Goal: Information Seeking & Learning: Learn about a topic

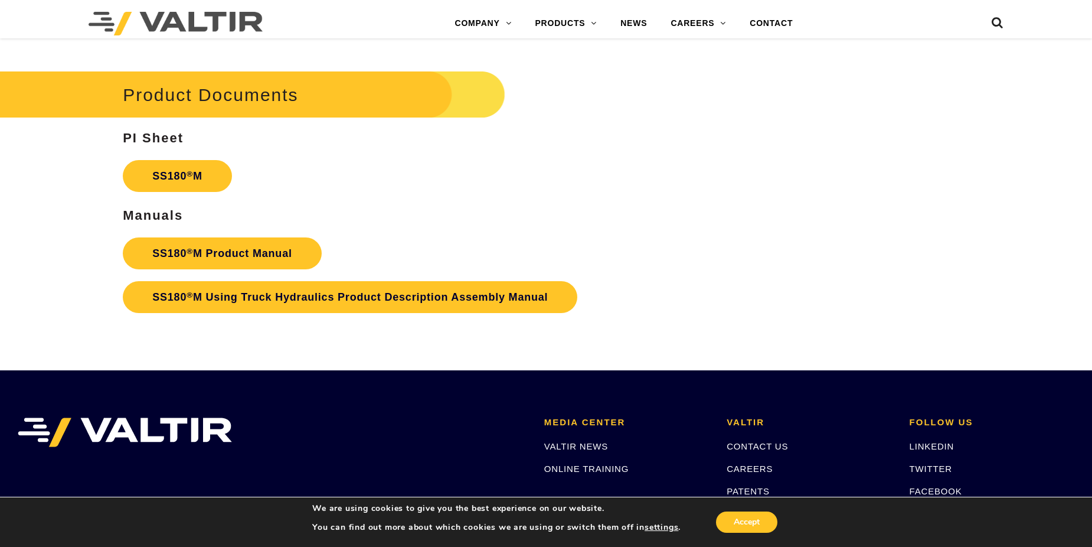
scroll to position [4162, 0]
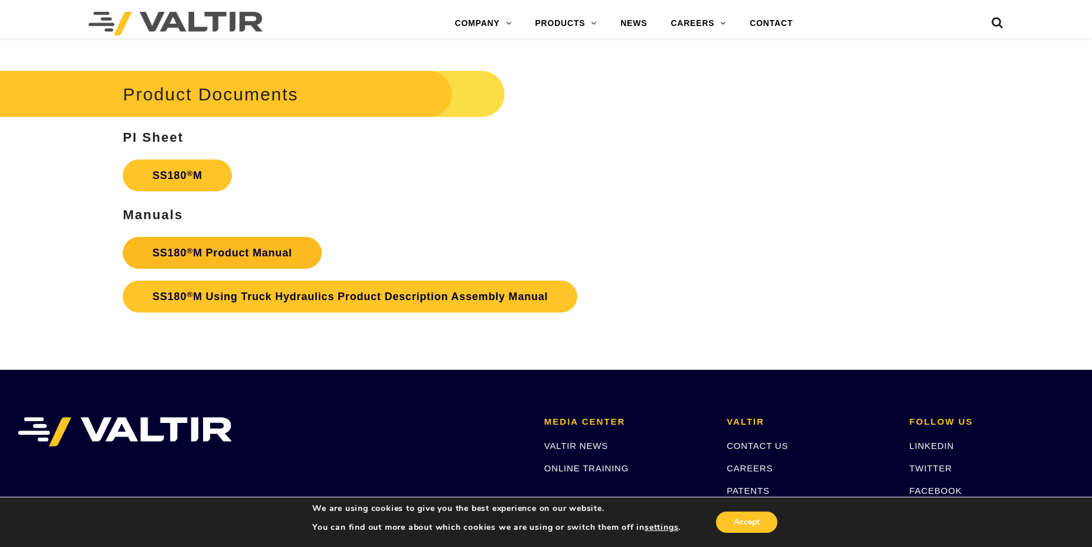
click at [187, 250] on sup "®" at bounding box center [190, 250] width 6 height 9
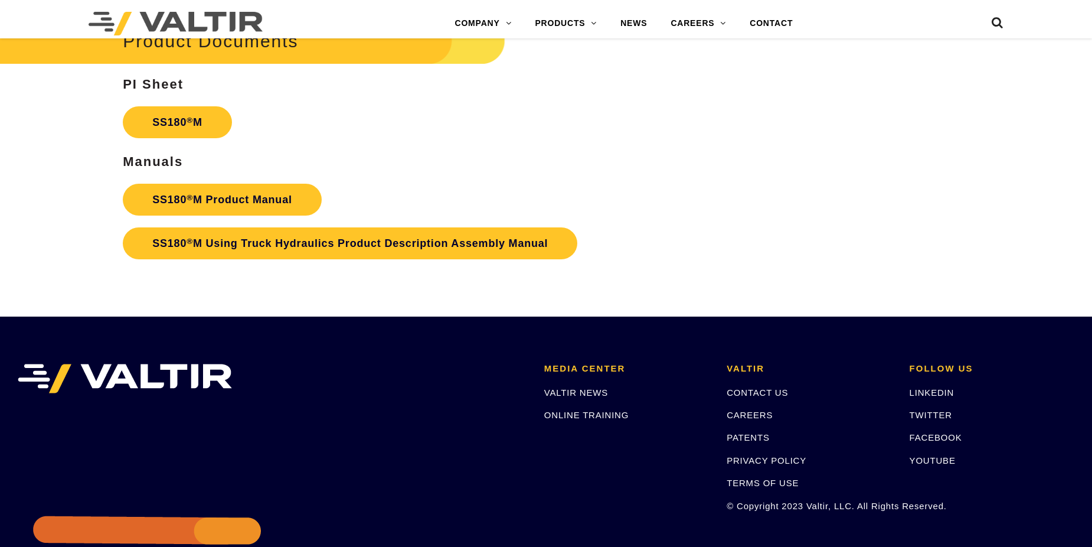
scroll to position [4162, 0]
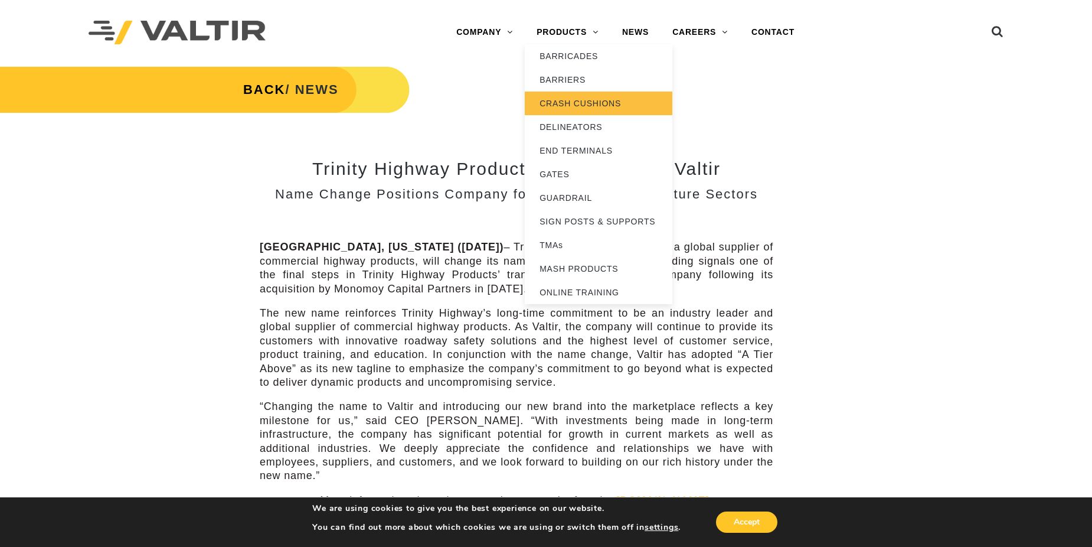
click at [567, 103] on link "CRASH CUSHIONS" at bounding box center [599, 104] width 148 height 24
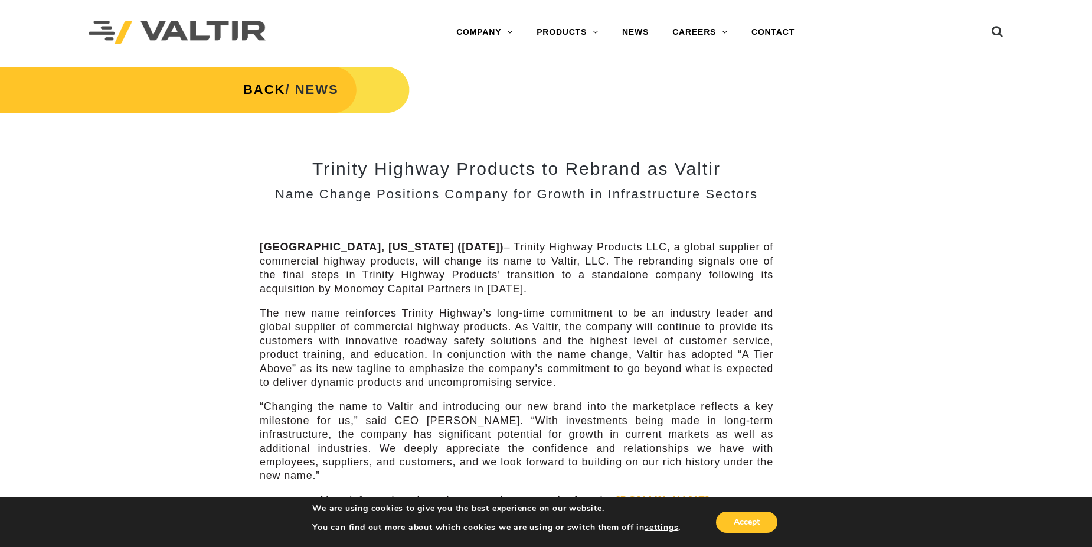
click at [990, 32] on ul at bounding box center [982, 32] width 44 height 21
click at [1004, 31] on div "Menu COMPANY ABOUT VALTIR OUR HISTORY RENTALS INTERNATIONAL PRODUCTS BARRICADES…" at bounding box center [546, 32] width 933 height 65
click at [999, 30] on icon at bounding box center [998, 34] width 12 height 18
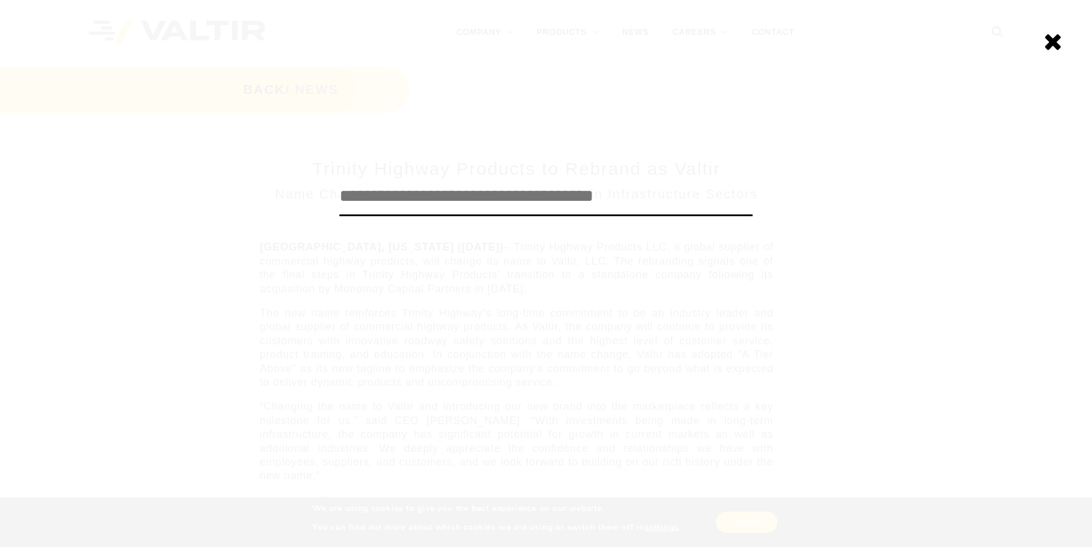
click at [552, 205] on input "search" at bounding box center [546, 196] width 413 height 39
type input "*******"
click input "******" at bounding box center [0, 0] width 0 height 0
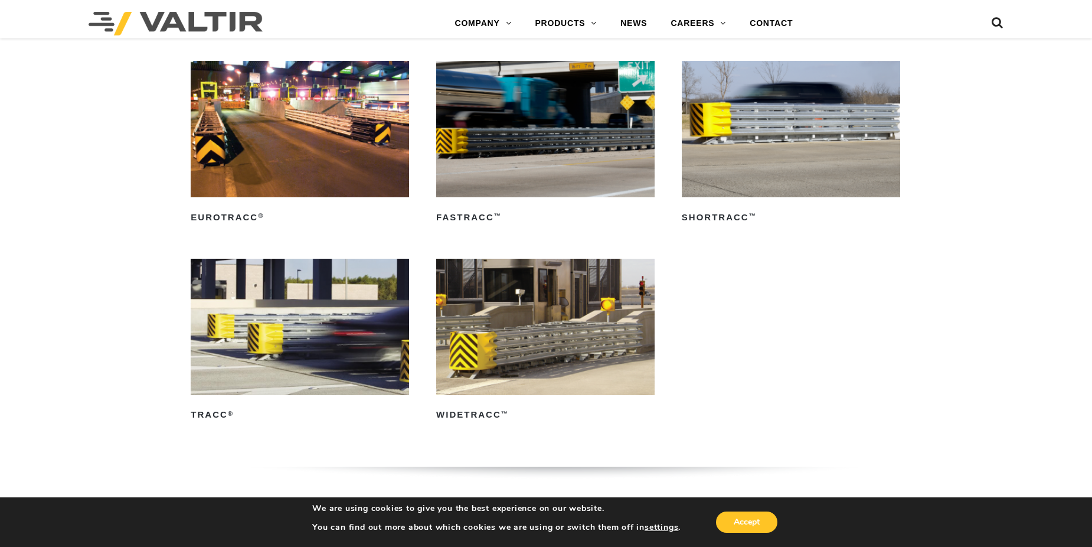
scroll to position [1358, 0]
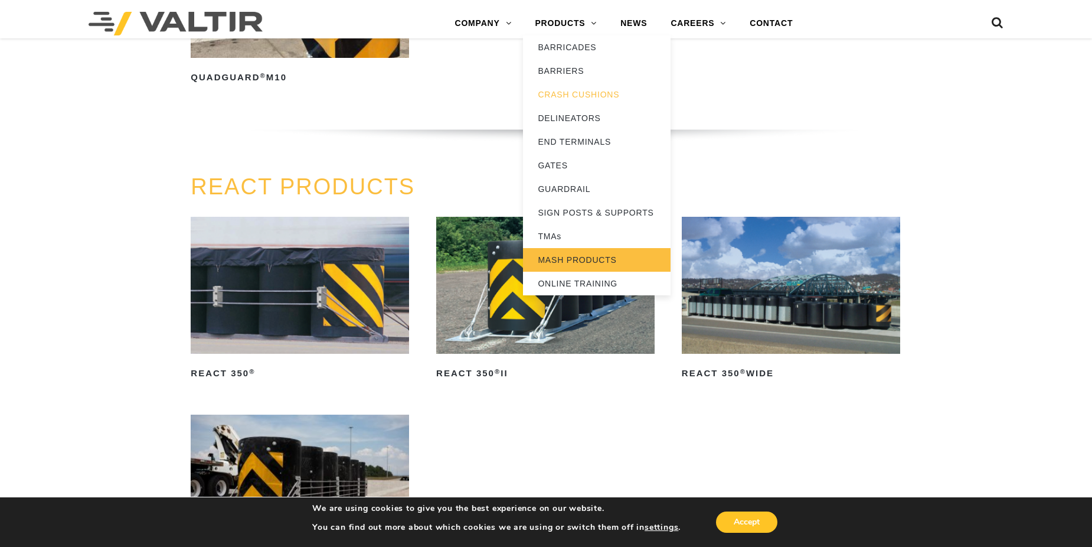
click at [594, 269] on link "MASH PRODUCTS" at bounding box center [597, 260] width 148 height 24
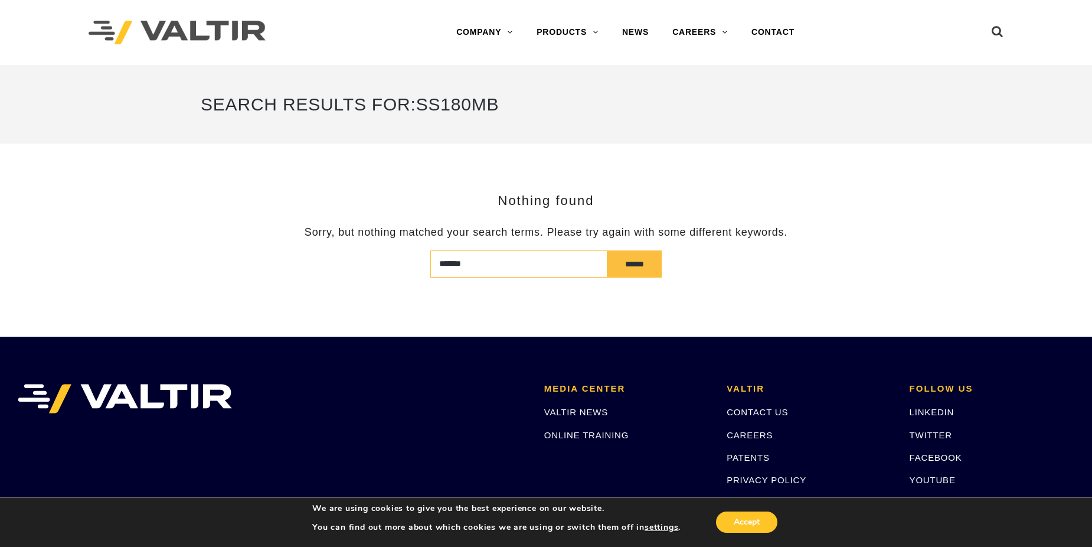
drag, startPoint x: 502, startPoint y: 261, endPoint x: 376, endPoint y: 268, distance: 126.6
click at [399, 264] on form "******* ******" at bounding box center [546, 263] width 691 height 27
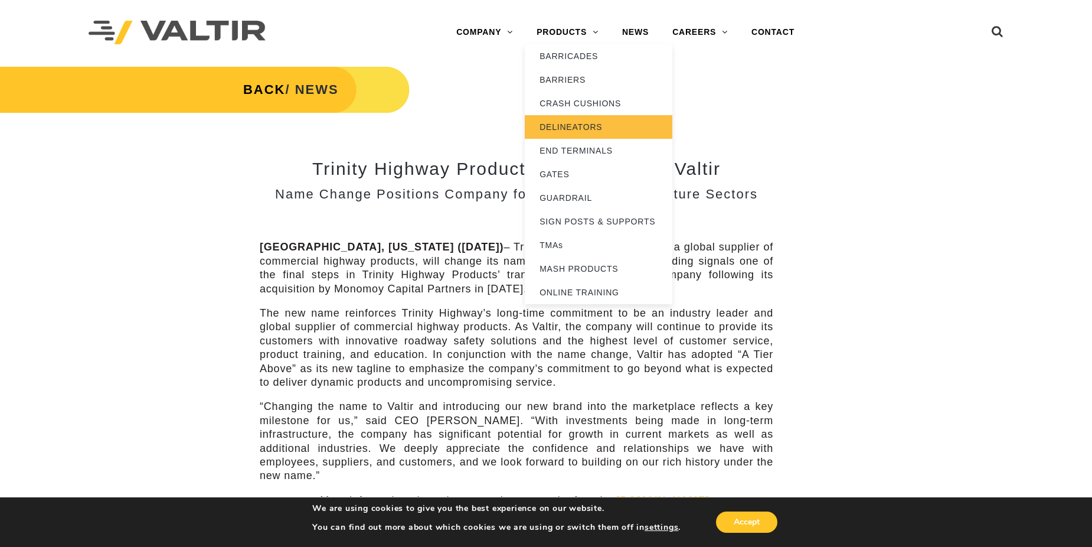
click at [589, 128] on link "DELINEATORS" at bounding box center [599, 127] width 148 height 24
click at [574, 26] on link "PRODUCTS" at bounding box center [568, 33] width 86 height 24
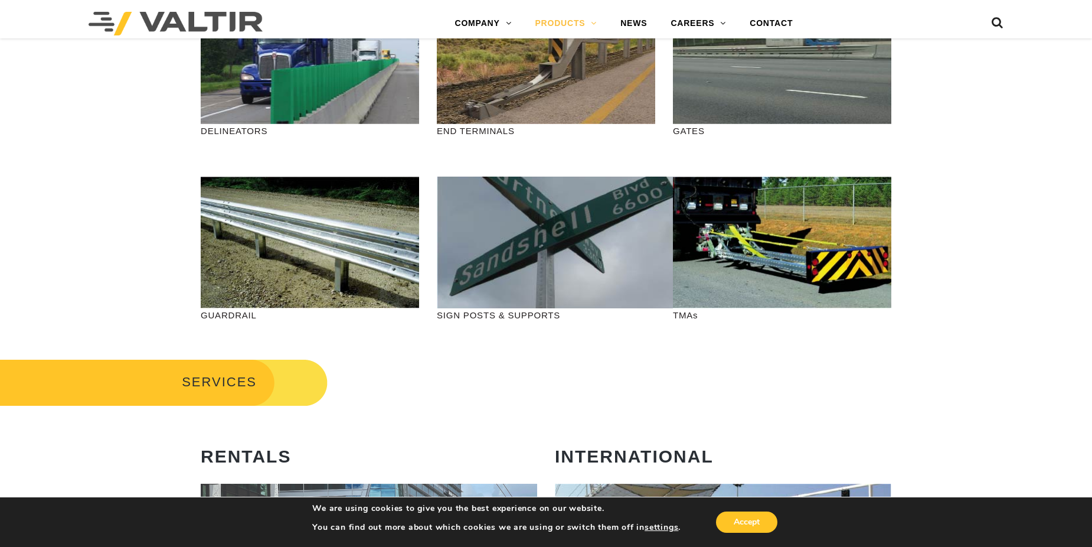
scroll to position [354, 0]
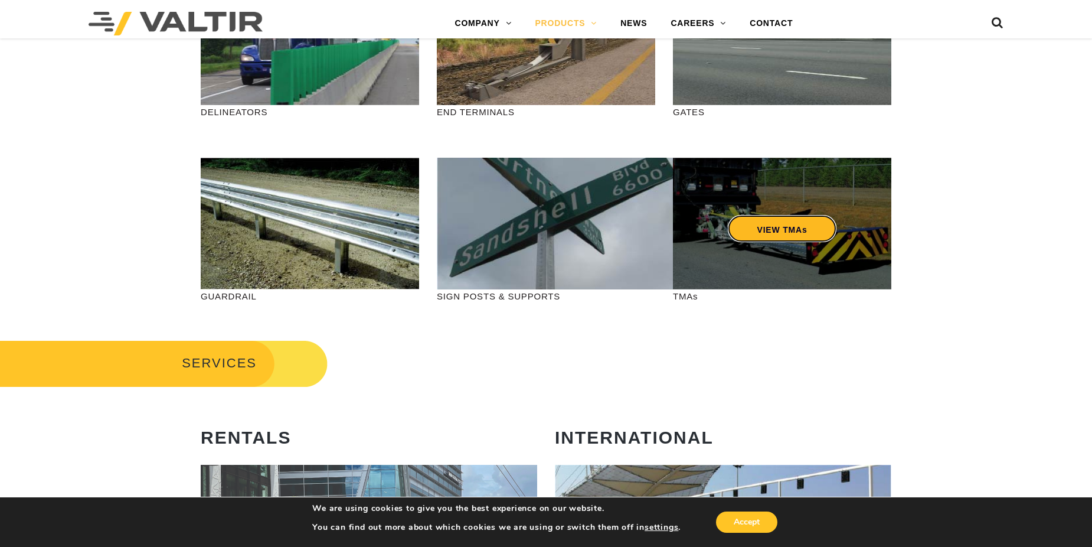
click at [768, 218] on link "VIEW TMAs" at bounding box center [782, 228] width 109 height 27
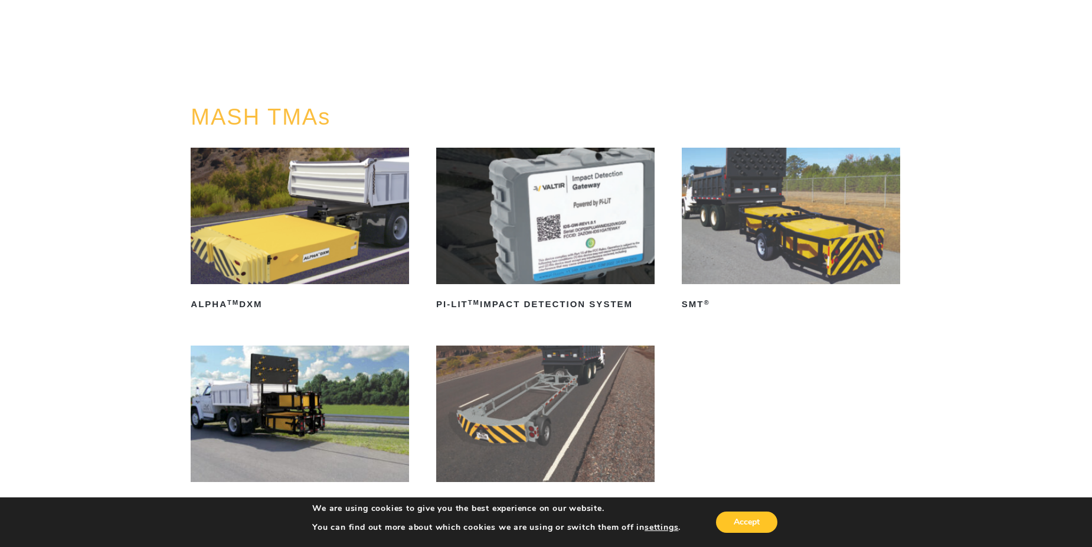
scroll to position [118, 0]
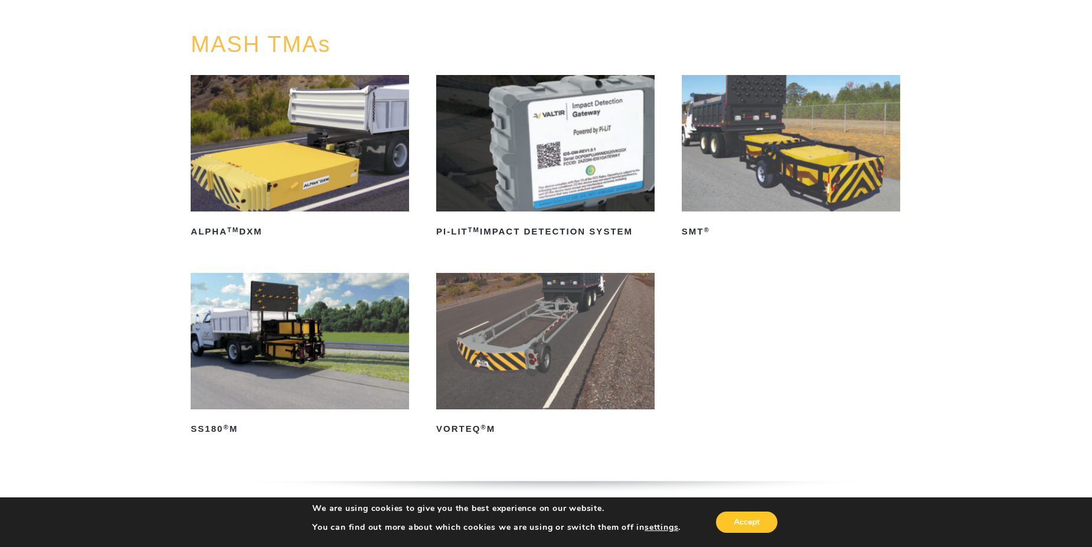
click at [348, 331] on img at bounding box center [300, 341] width 218 height 136
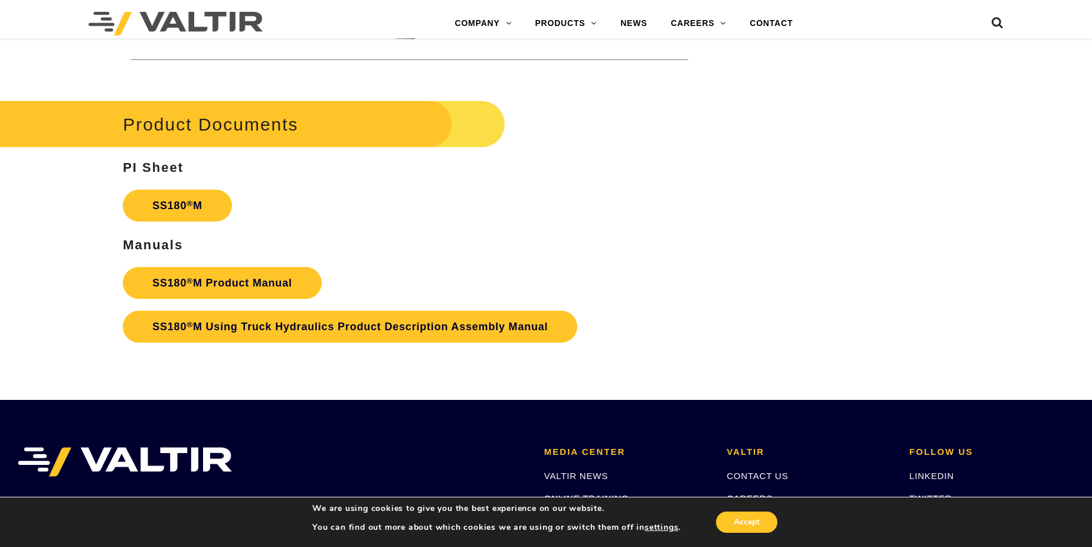
scroll to position [4133, 0]
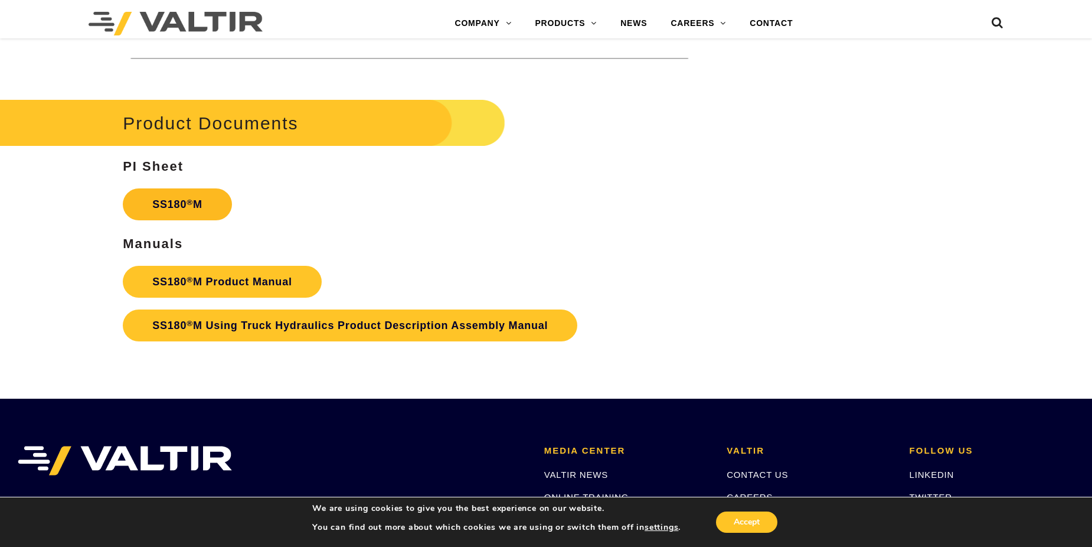
click at [172, 198] on link "SS180 ® M" at bounding box center [177, 204] width 109 height 32
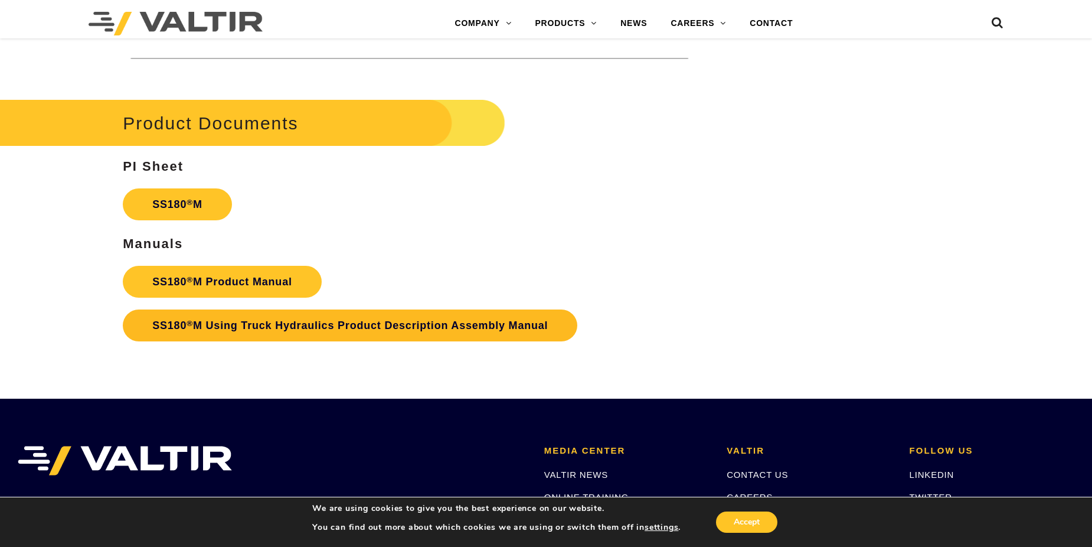
click at [213, 323] on link "SS180 ® M Using Truck Hydraulics Product Description Assembly Manual" at bounding box center [350, 325] width 455 height 32
